Goal: Information Seeking & Learning: Learn about a topic

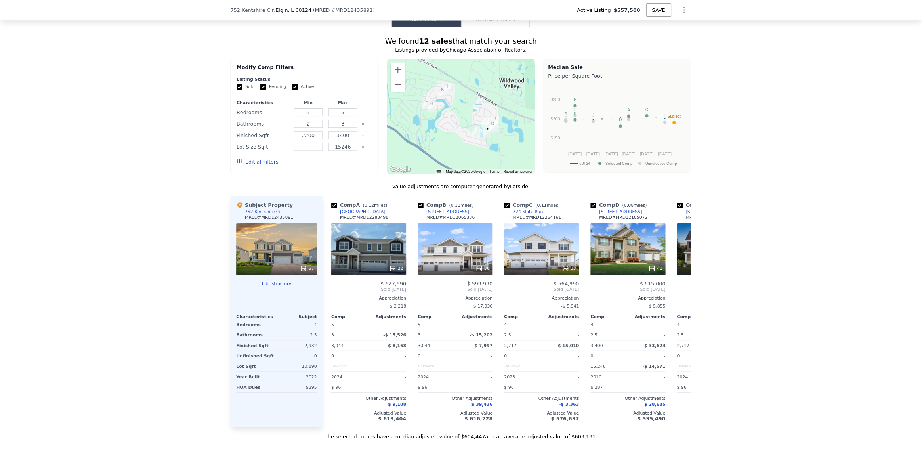
scroll to position [631, 0]
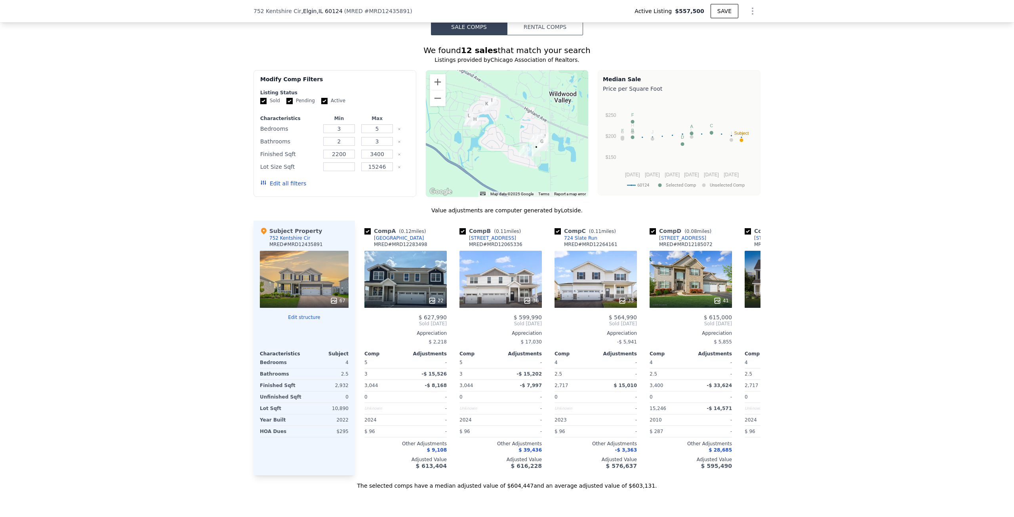
click at [321, 104] on input "Active" at bounding box center [324, 101] width 6 height 6
checkbox input "false"
click at [286, 104] on input "Pending" at bounding box center [289, 101] width 6 height 6
checkbox input "false"
click at [287, 187] on button "Edit all filters" at bounding box center [283, 183] width 46 height 8
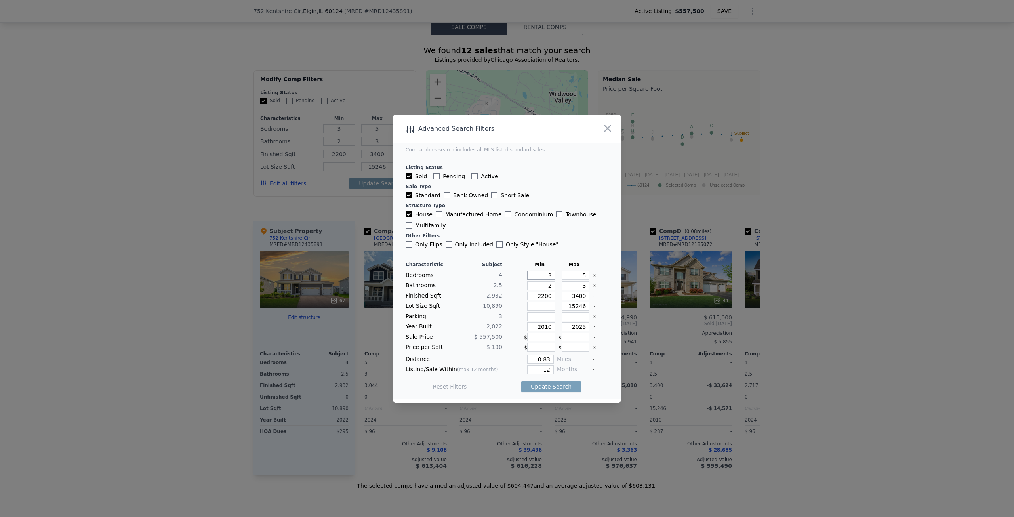
drag, startPoint x: 541, startPoint y: 272, endPoint x: 555, endPoint y: 276, distance: 14.0
click at [555, 276] on div "Bedrooms 4 3 5" at bounding box center [507, 275] width 203 height 9
type input "4"
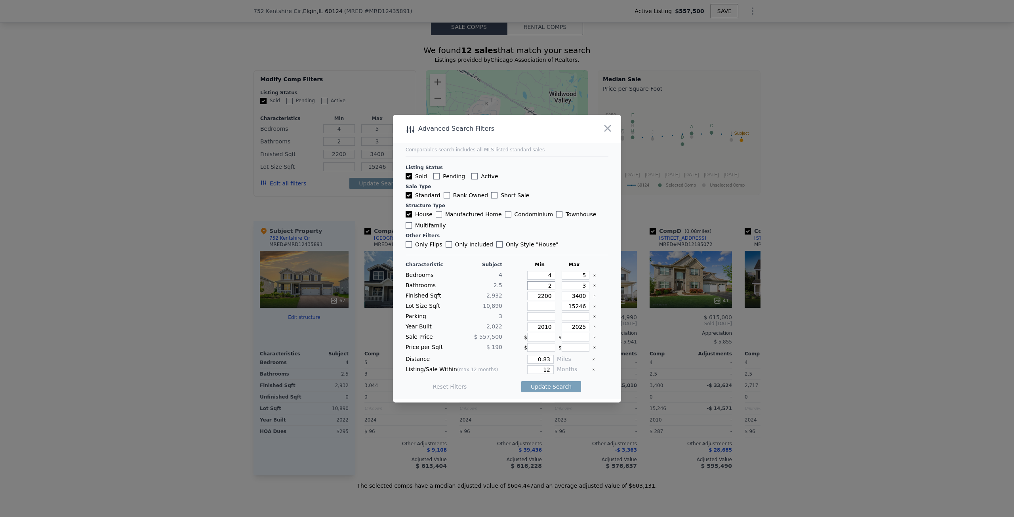
drag, startPoint x: 534, startPoint y: 284, endPoint x: 574, endPoint y: 260, distance: 46.7
click at [560, 282] on div "Bathrooms 2.5 2 3" at bounding box center [507, 285] width 203 height 9
type input "2.5"
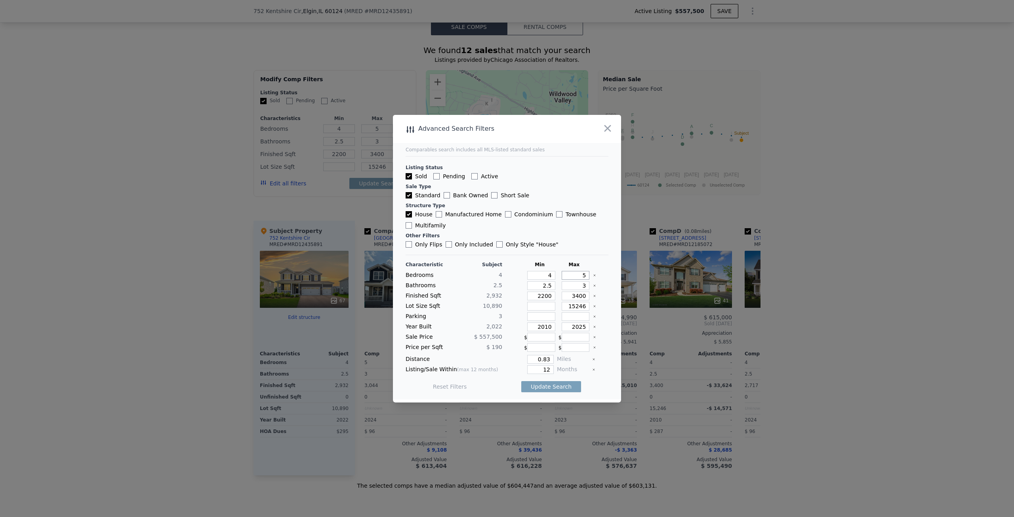
drag, startPoint x: 582, startPoint y: 274, endPoint x: 596, endPoint y: 274, distance: 13.9
click at [596, 274] on div "Bedrooms 4 4 5" at bounding box center [507, 275] width 203 height 9
type input "4"
type input "2"
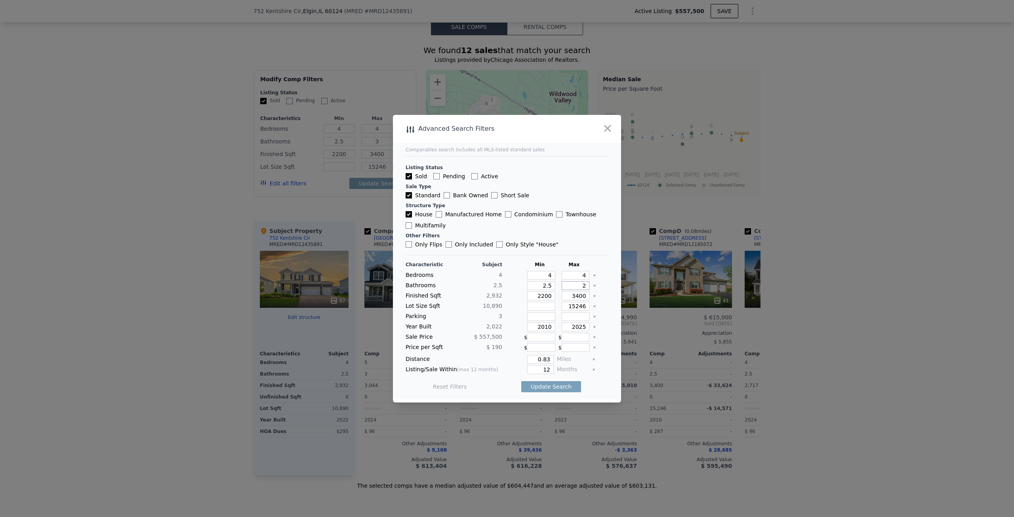
type input "2"
type input "52"
type input "2"
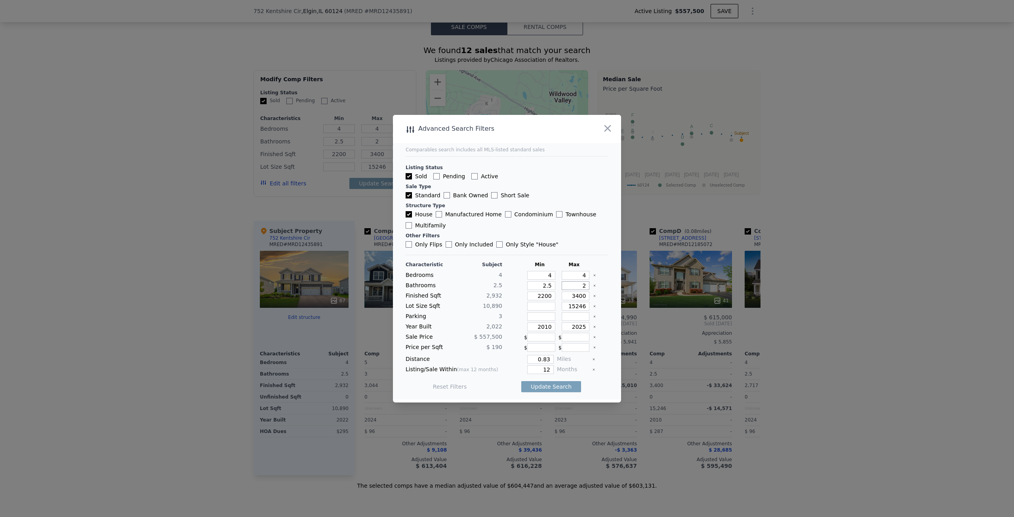
type input "2.5"
click at [593, 294] on icon "Clear" at bounding box center [594, 295] width 3 height 3
click at [593, 305] on icon "Clear" at bounding box center [594, 306] width 3 height 3
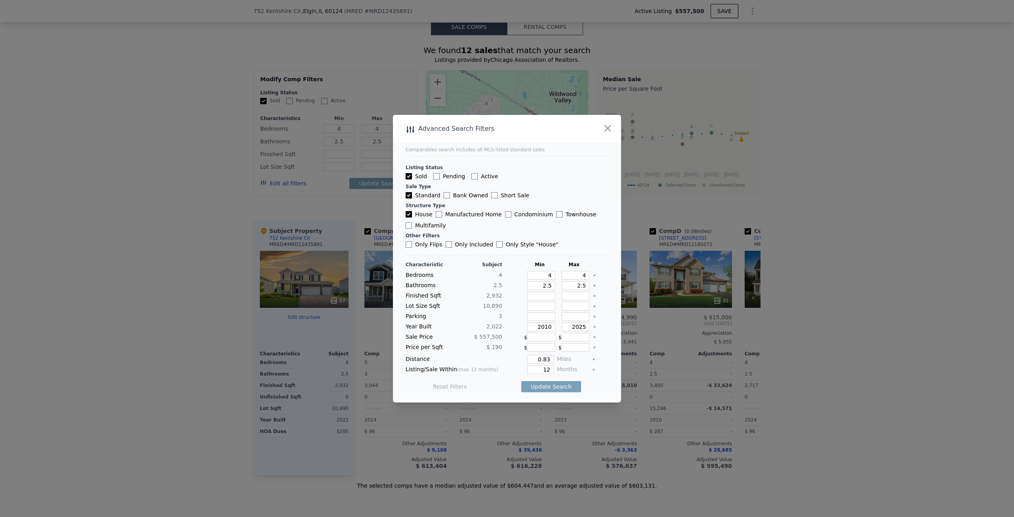
click at [593, 327] on icon "Clear" at bounding box center [594, 326] width 3 height 3
drag, startPoint x: 540, startPoint y: 358, endPoint x: 554, endPoint y: 358, distance: 14.7
click at [554, 358] on div "Distance 0.83 Miles" at bounding box center [507, 359] width 203 height 9
type input "0.5"
click at [547, 385] on button "Update Search" at bounding box center [551, 386] width 60 height 11
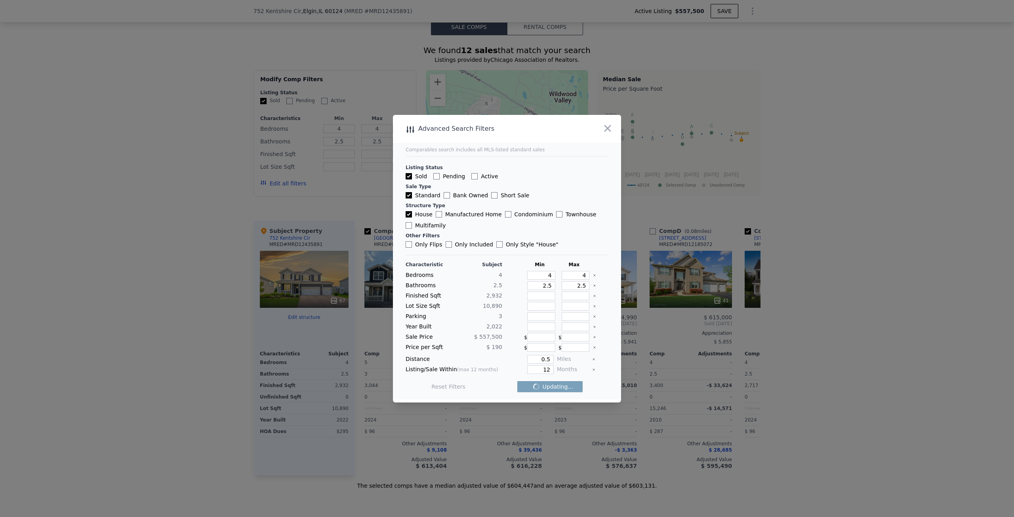
checkbox input "false"
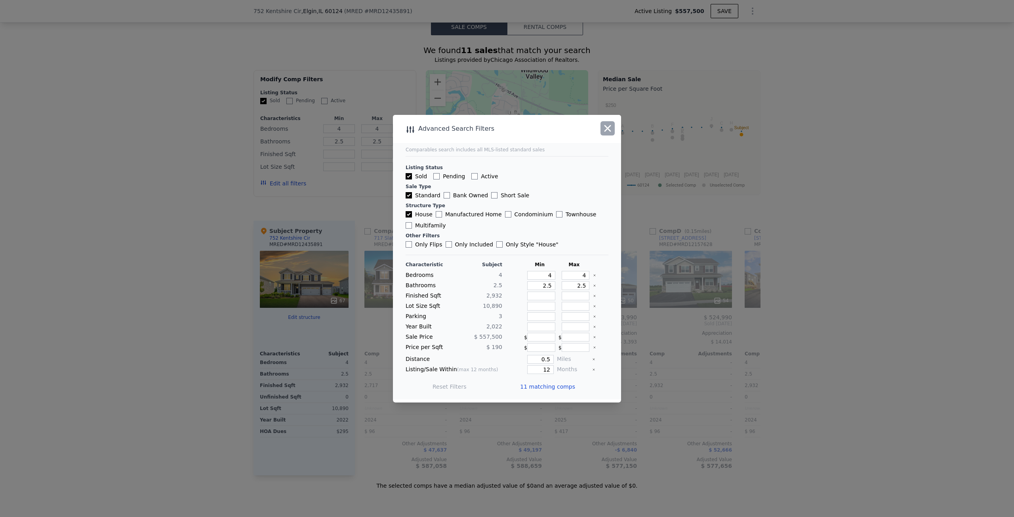
click at [610, 132] on icon "button" at bounding box center [607, 128] width 11 height 11
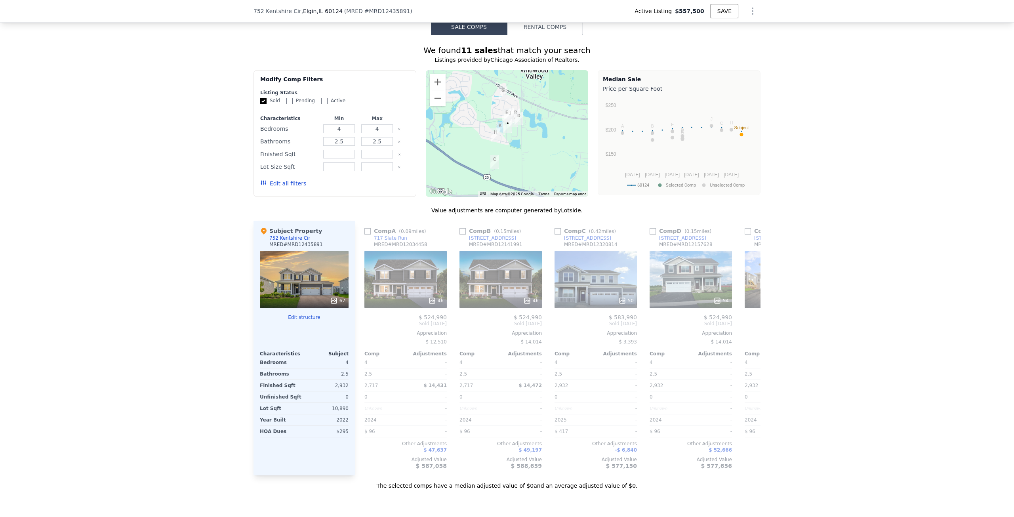
click at [826, 341] on div "We found 11 sales that match your search Listings provided by Chicago Associati…" at bounding box center [507, 262] width 1014 height 454
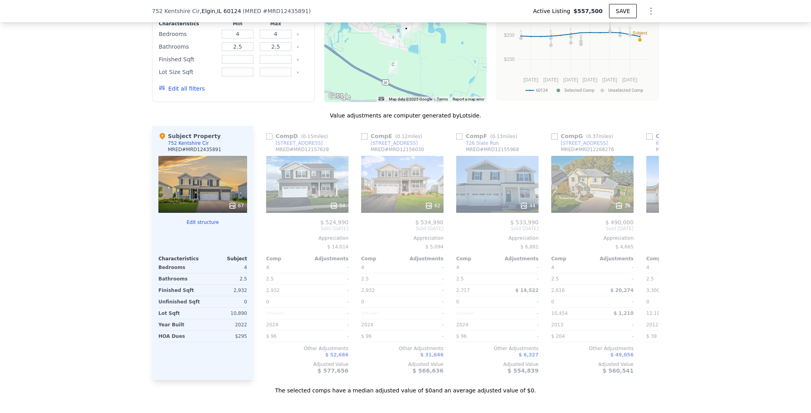
scroll to position [0, 287]
